Goal: Task Accomplishment & Management: Manage account settings

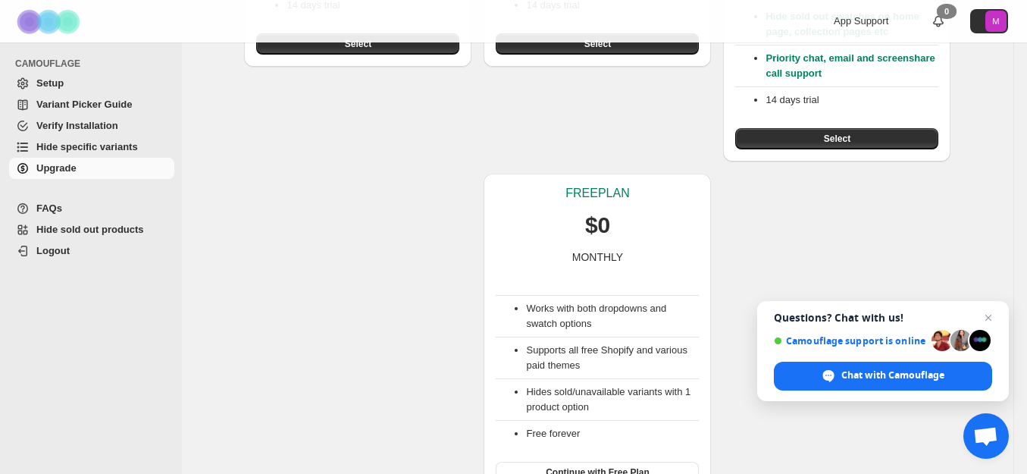
scroll to position [403, 0]
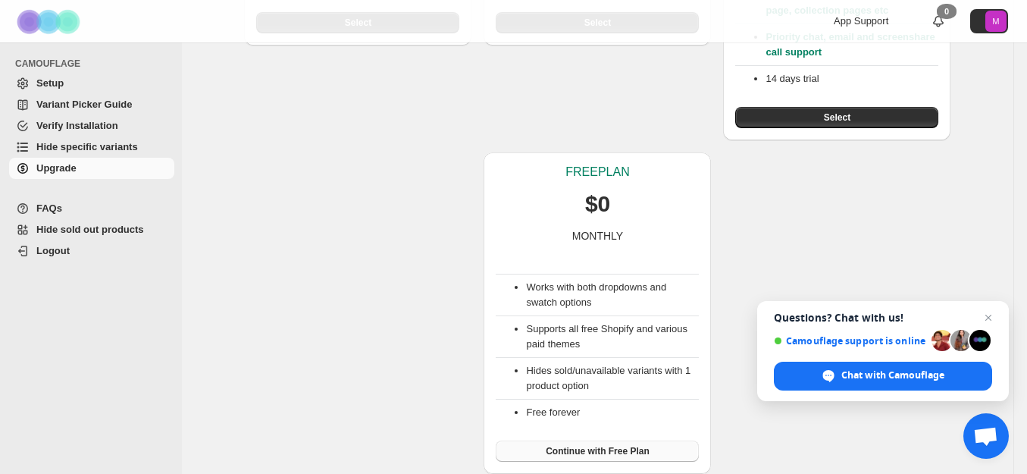
click at [628, 449] on span "Continue with Free Plan" at bounding box center [598, 451] width 104 height 12
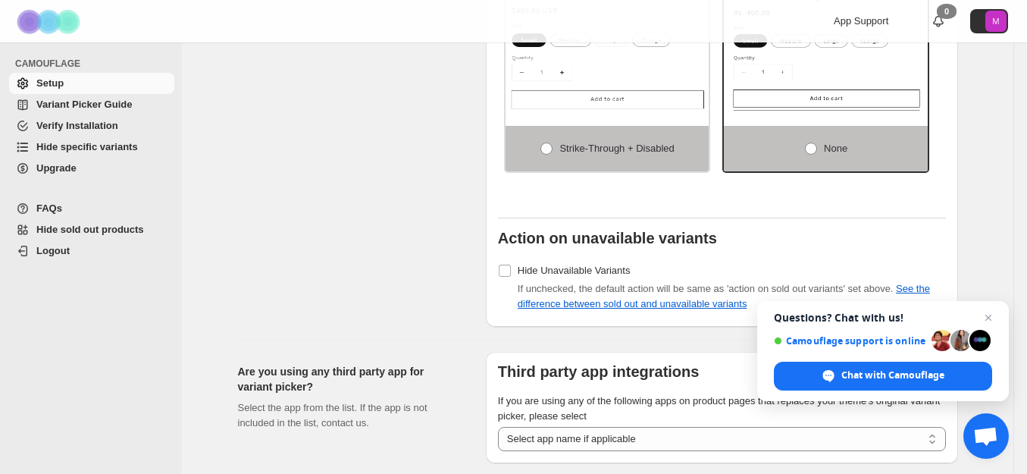
scroll to position [1405, 0]
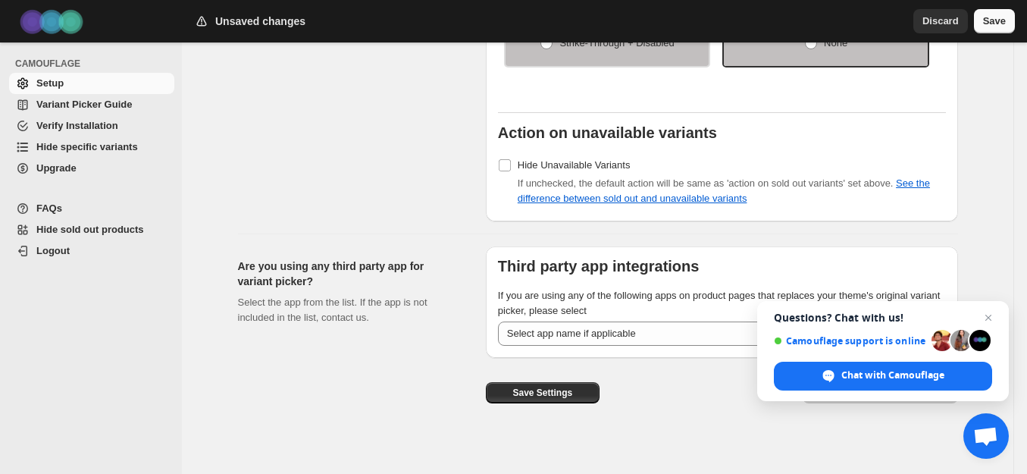
click at [1006, 22] on button "Save" at bounding box center [994, 21] width 41 height 24
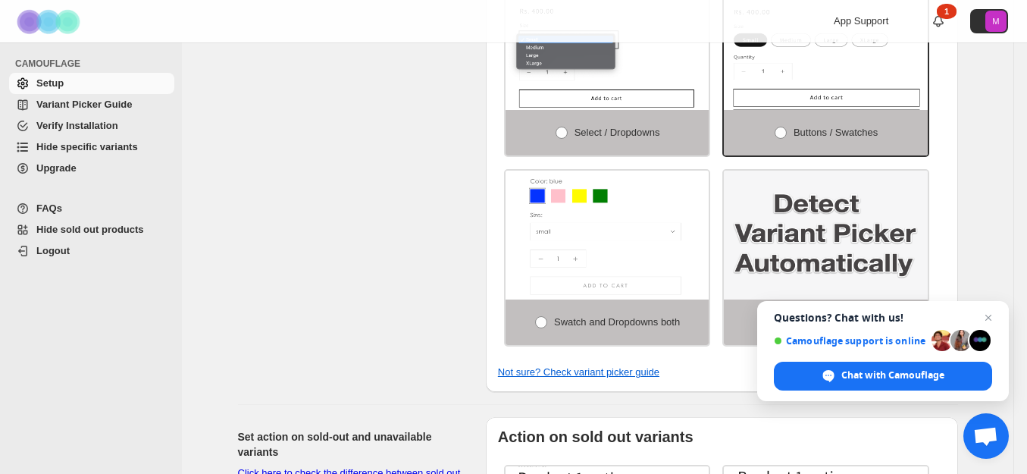
scroll to position [623, 0]
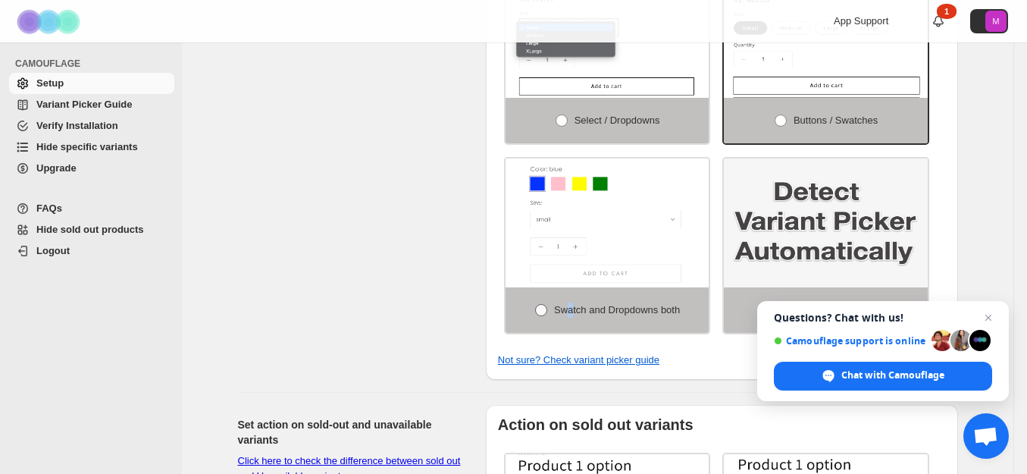
click at [568, 313] on label "Swatch and Dropdowns both" at bounding box center [608, 309] width 204 height 45
click at [541, 306] on span at bounding box center [541, 310] width 12 height 12
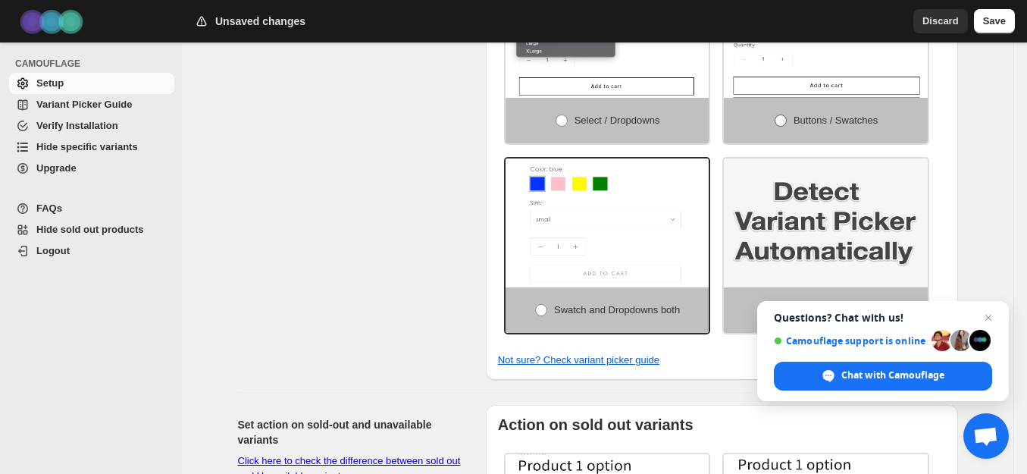
click at [786, 114] on span at bounding box center [781, 120] width 12 height 12
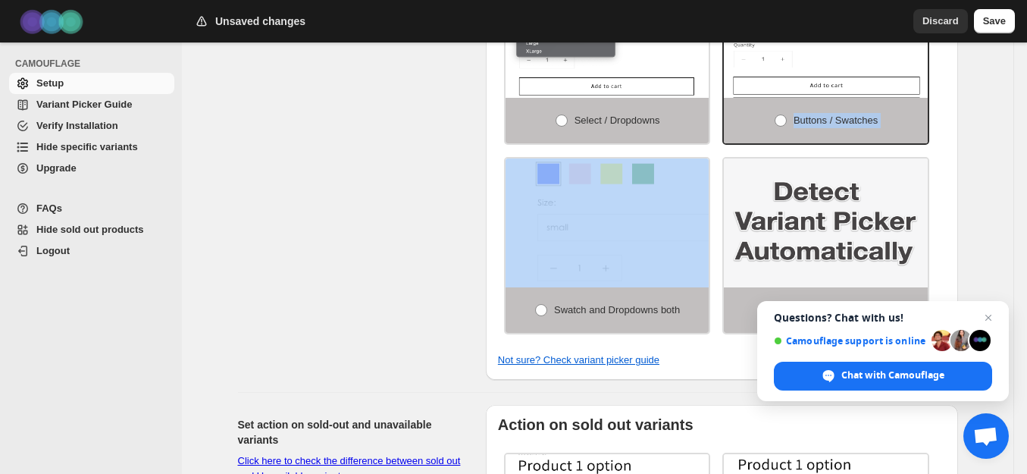
drag, startPoint x: 781, startPoint y: 113, endPoint x: 616, endPoint y: 274, distance: 230.0
click at [616, 276] on div "Select / Dropdowns Buttons / Swatches Swatch and Dropdowns both Detect Automati…" at bounding box center [722, 150] width 448 height 379
click at [618, 270] on img at bounding box center [653, 232] width 306 height 193
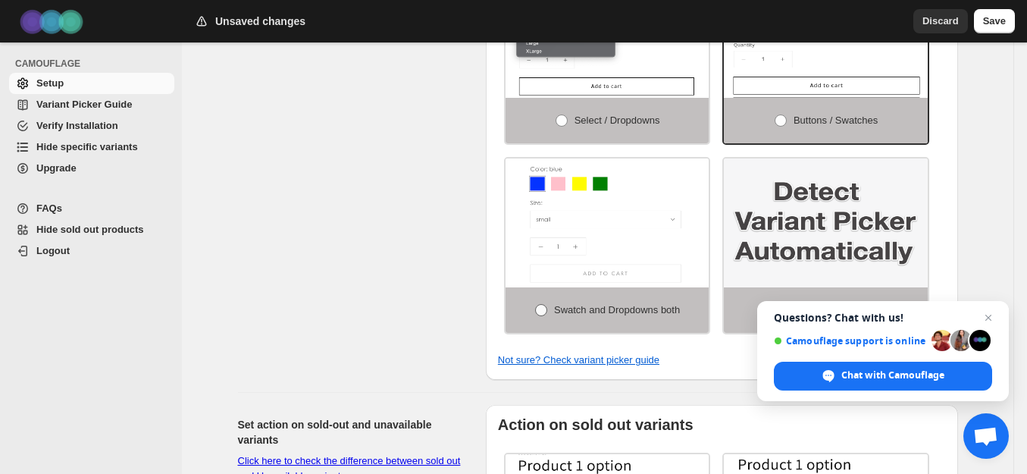
click at [541, 304] on span at bounding box center [541, 310] width 12 height 12
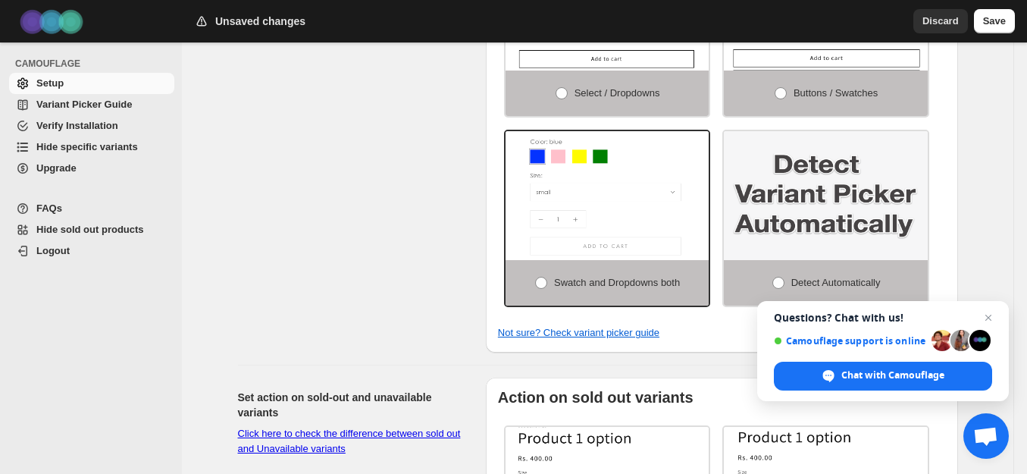
scroll to position [665, 0]
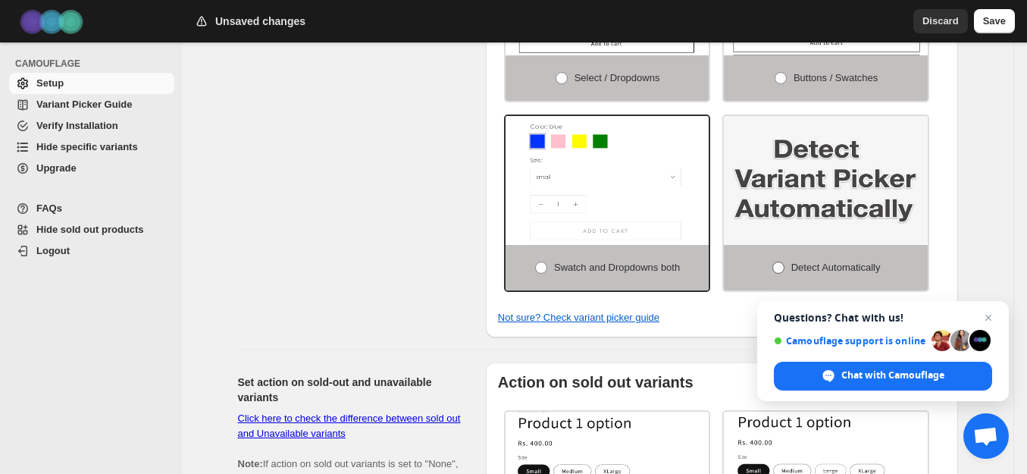
click at [781, 262] on span at bounding box center [779, 268] width 12 height 12
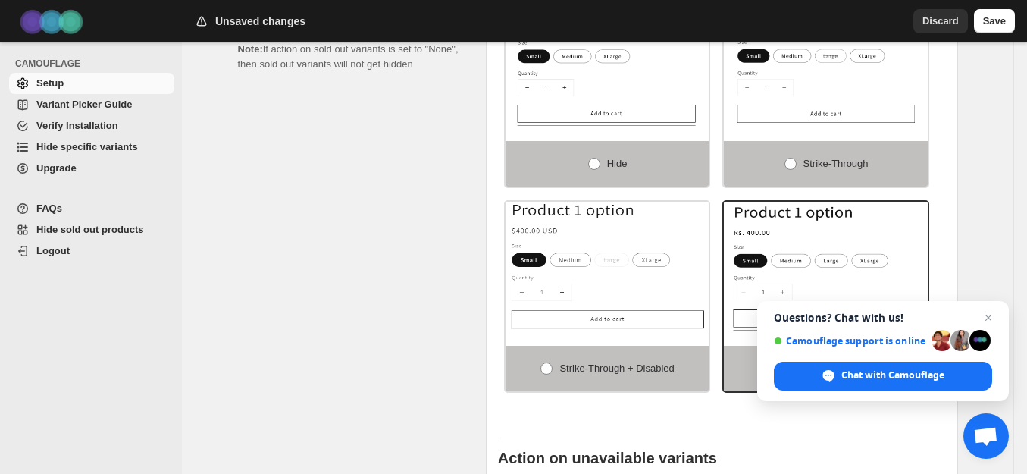
scroll to position [1068, 0]
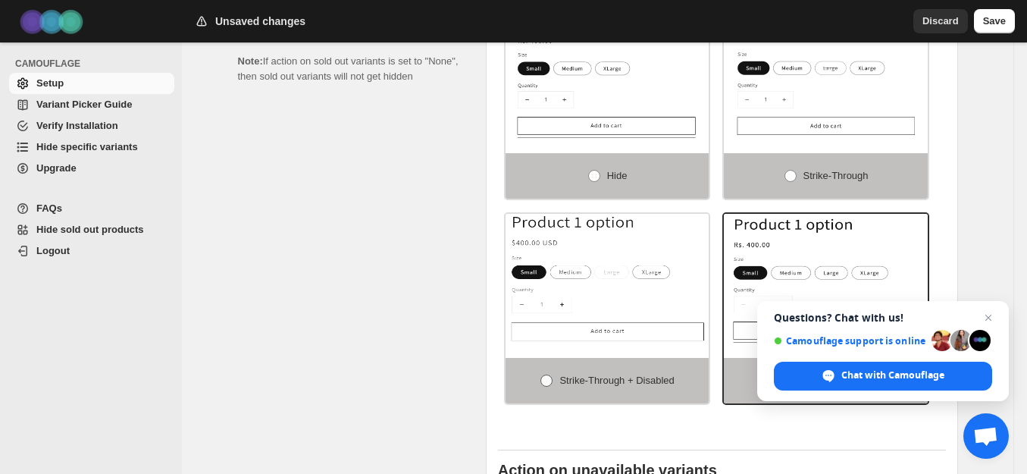
click at [553, 375] on span at bounding box center [547, 381] width 12 height 12
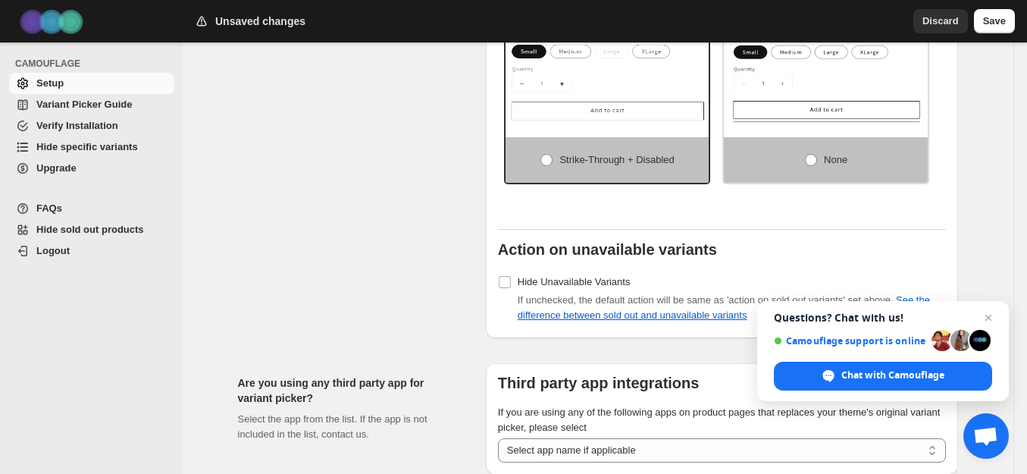
scroll to position [1405, 0]
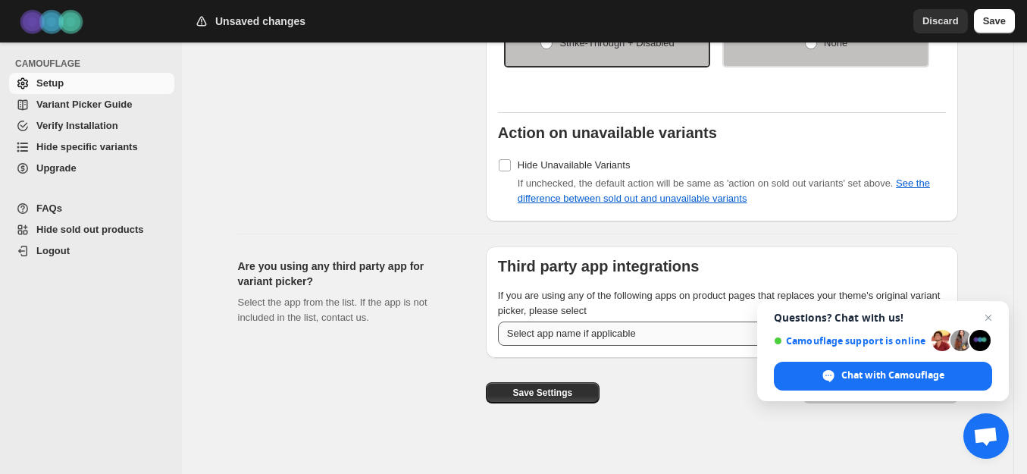
click at [689, 325] on select "**********" at bounding box center [722, 334] width 448 height 24
drag, startPoint x: 687, startPoint y: 364, endPoint x: 585, endPoint y: 386, distance: 104.7
click at [585, 386] on div "Save Settings Next Step: Activate Camouflage" at bounding box center [716, 381] width 485 height 70
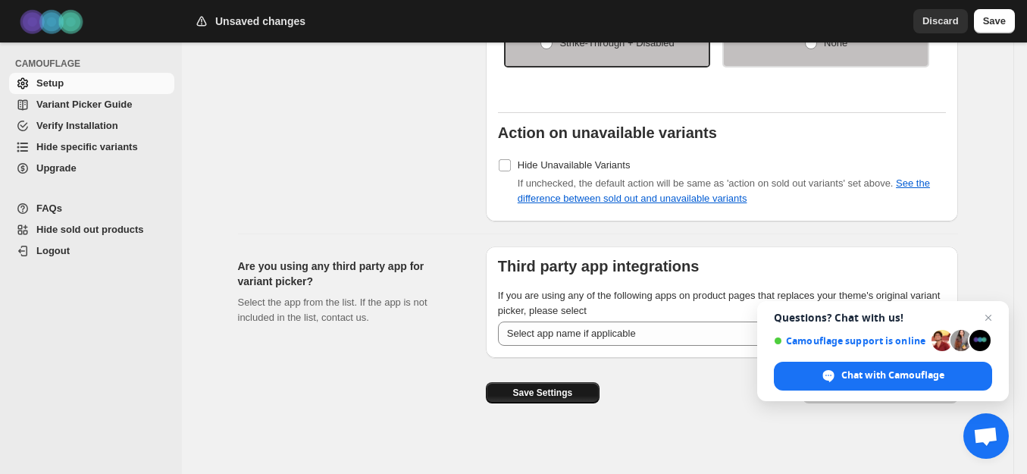
click at [585, 386] on button "Save Settings" at bounding box center [543, 392] width 114 height 21
click at [1009, 24] on button "Save" at bounding box center [994, 21] width 41 height 24
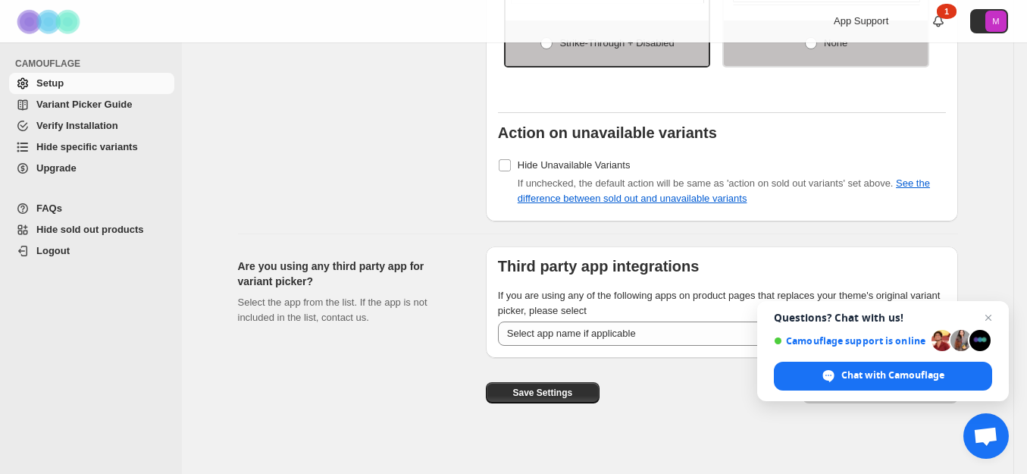
click at [584, 397] on div "Save Settings" at bounding box center [543, 387] width 114 height 58
click at [583, 391] on button "Save Settings" at bounding box center [543, 392] width 114 height 21
